Goal: Find specific page/section: Find specific page/section

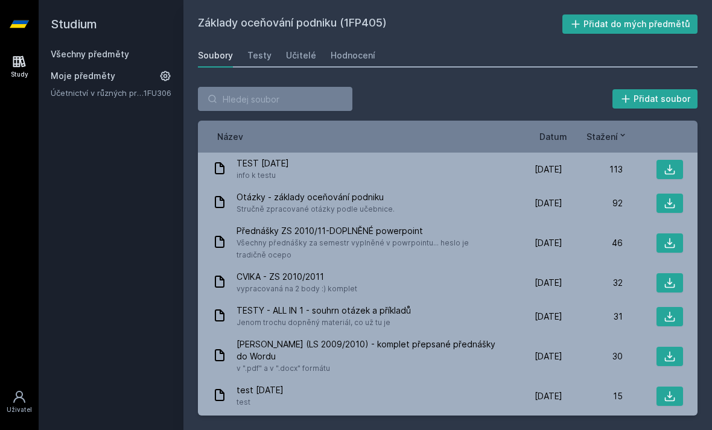
scroll to position [40, 0]
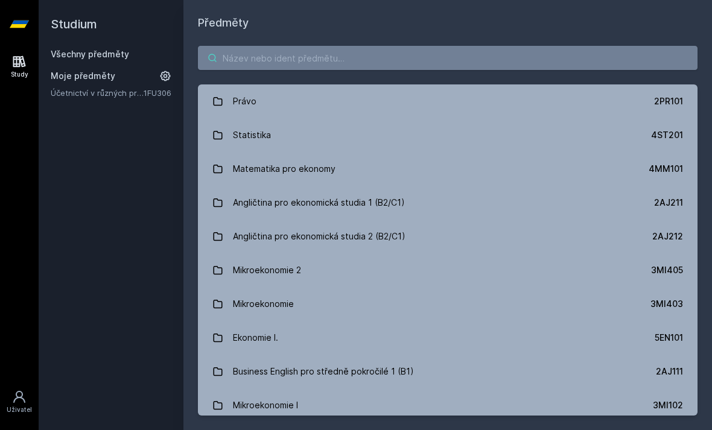
click at [575, 46] on input "search" at bounding box center [448, 58] width 500 height 24
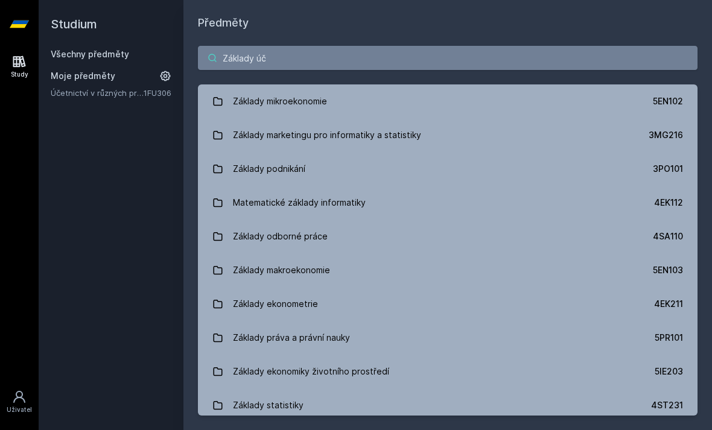
type input "Základy úče"
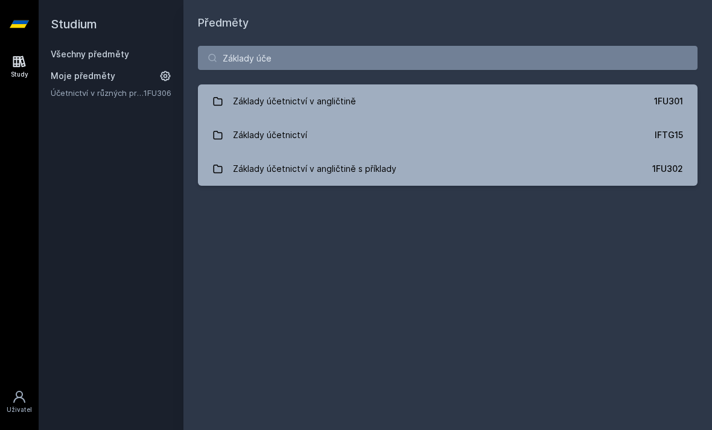
click at [254, 157] on div "Základy účetnictví v angličtině s příklady" at bounding box center [315, 169] width 164 height 24
